Goal: Find specific page/section: Find specific page/section

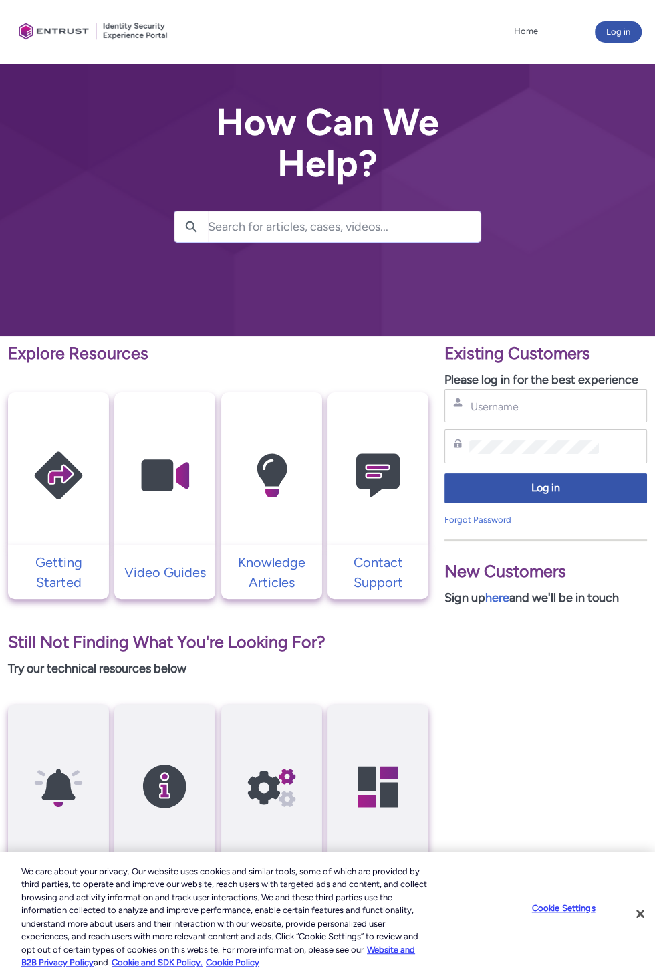
click at [39, 59] on div "Home More Log in" at bounding box center [327, 32] width 629 height 64
